Goal: Information Seeking & Learning: Find specific fact

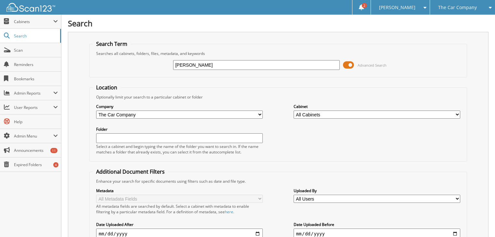
type input "[PERSON_NAME]"
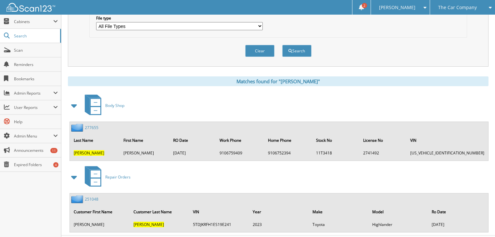
scroll to position [234, 0]
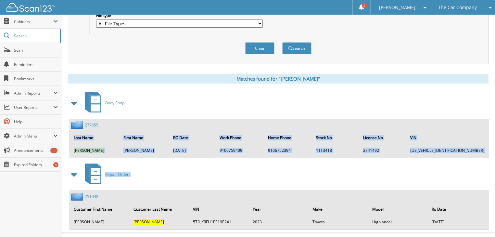
drag, startPoint x: 71, startPoint y: 146, endPoint x: 477, endPoint y: 152, distance: 406.1
click at [477, 152] on div "Body Shop 277655 Last Name First Name RO Date Work Phone Home Phone Stock No Li…" at bounding box center [278, 160] width 420 height 140
click at [439, 167] on div "Repair Orders" at bounding box center [278, 174] width 420 height 26
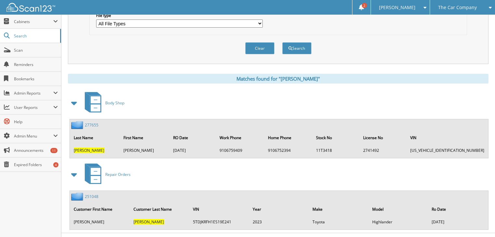
click at [97, 193] on link "251048" at bounding box center [92, 196] width 14 height 6
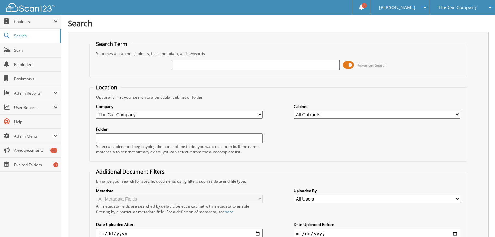
click at [191, 69] on input "text" at bounding box center [256, 65] width 167 height 10
type input "test"
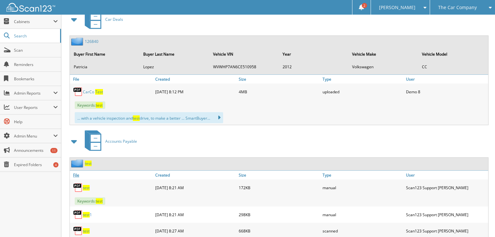
scroll to position [338, 0]
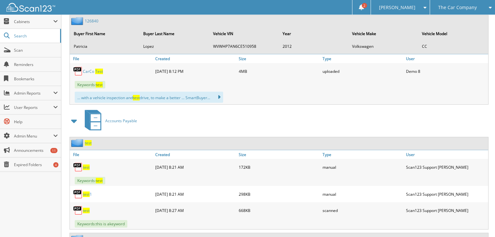
drag, startPoint x: 133, startPoint y: 89, endPoint x: 153, endPoint y: 89, distance: 20.5
click at [153, 92] on div "... with a vehicle inspection and test drive, to make a better ... SmartBuyer..…" at bounding box center [149, 97] width 148 height 11
drag, startPoint x: 151, startPoint y: 88, endPoint x: 137, endPoint y: 89, distance: 14.3
click at [140, 92] on div "... with a vehicle inspection and test drive, to make a better ... SmartBuyer..…" at bounding box center [149, 97] width 148 height 11
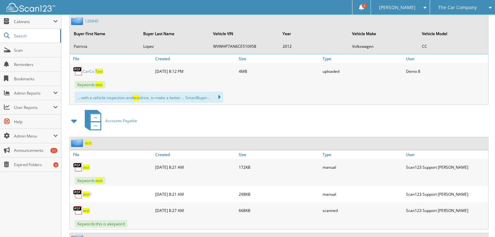
click at [132, 92] on div "... with a vehicle inspection and test drive, to make a better ... SmartBuyer..…" at bounding box center [149, 97] width 148 height 11
drag, startPoint x: 135, startPoint y: 91, endPoint x: 149, endPoint y: 90, distance: 14.3
click at [149, 92] on div "... with a vehicle inspection and test drive, to make a better ... SmartBuyer..…" at bounding box center [149, 97] width 148 height 11
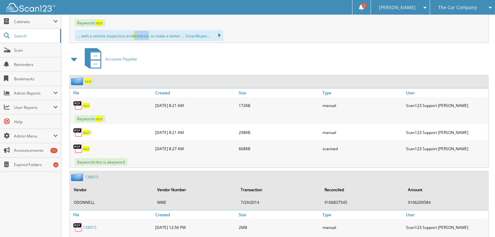
scroll to position [390, 0]
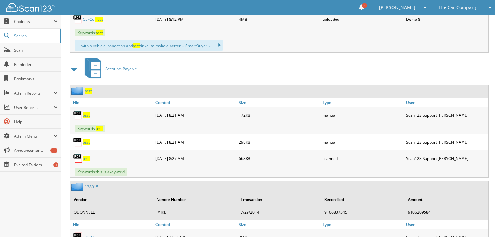
click at [73, 63] on span at bounding box center [74, 69] width 9 height 12
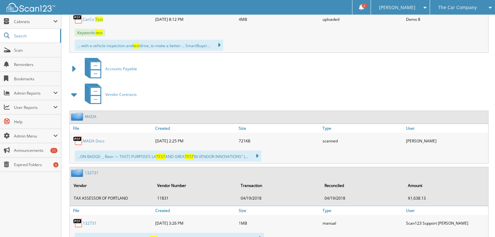
click at [76, 89] on span at bounding box center [74, 95] width 9 height 12
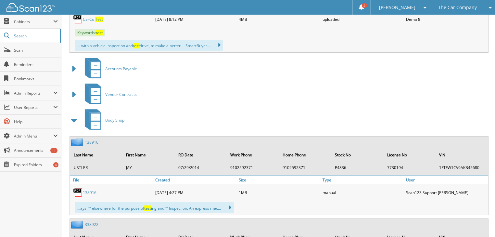
click at [75, 116] on span at bounding box center [74, 120] width 9 height 12
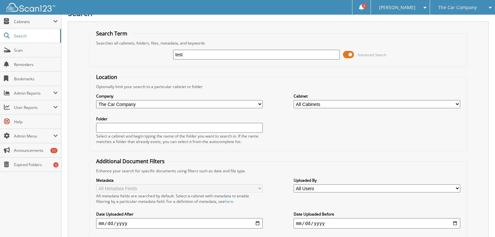
scroll to position [0, 0]
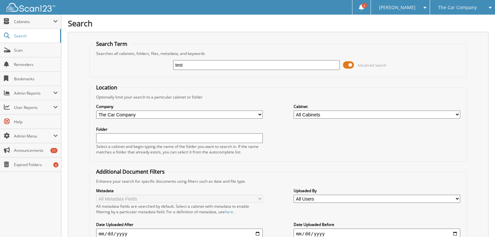
click at [275, 65] on input "test" at bounding box center [256, 65] width 167 height 10
click at [16, 21] on span "Cabinets" at bounding box center [33, 22] width 39 height 6
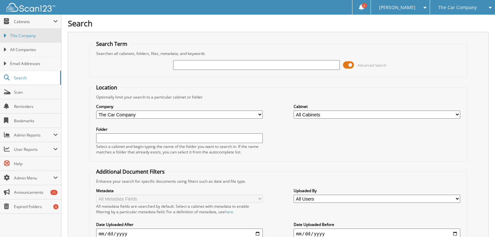
click at [24, 39] on link "This Company" at bounding box center [30, 36] width 61 height 14
